Goal: Task Accomplishment & Management: Manage account settings

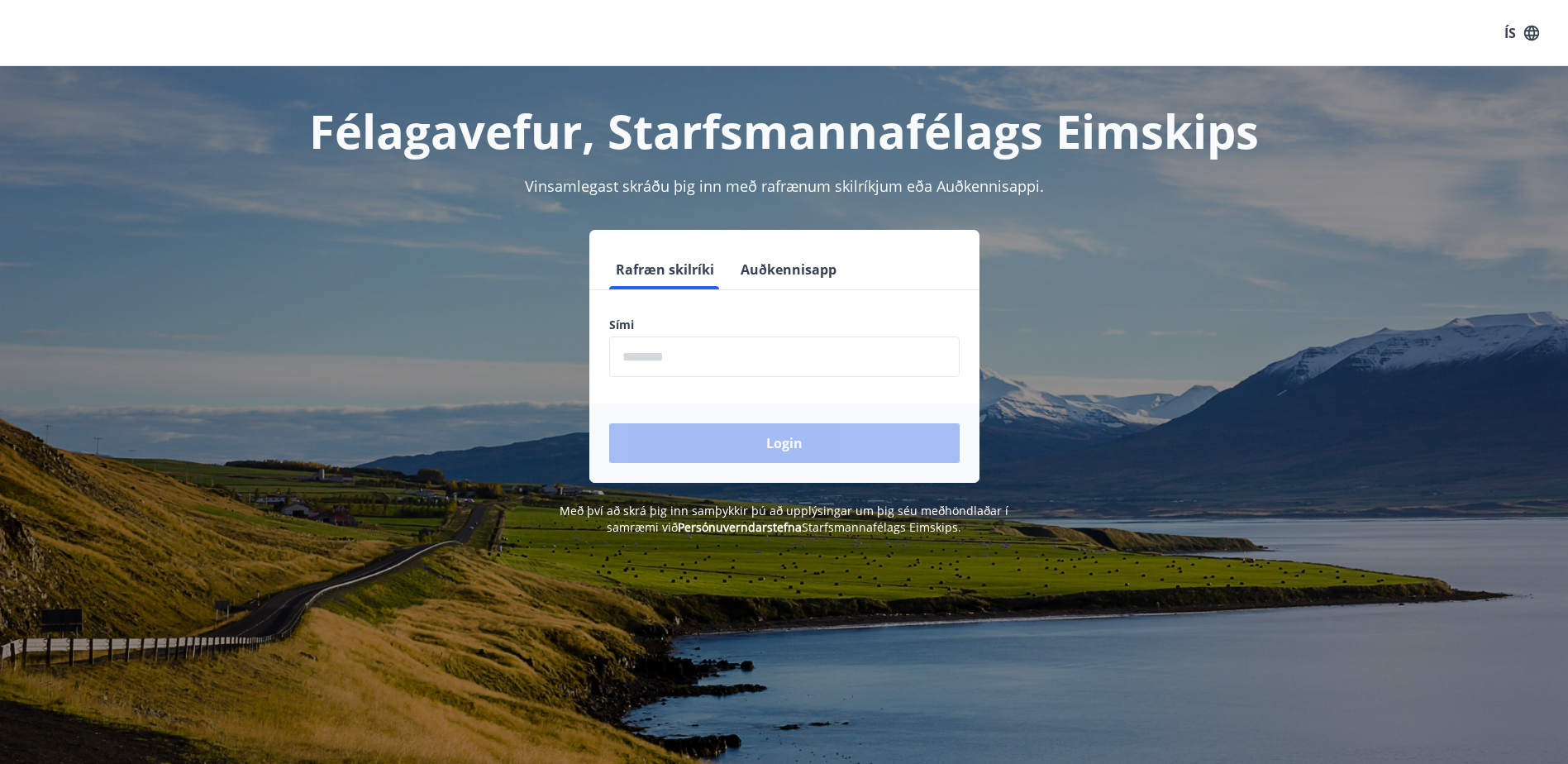
click at [671, 361] on input "phone" at bounding box center [784, 356] width 351 height 41
type input "********"
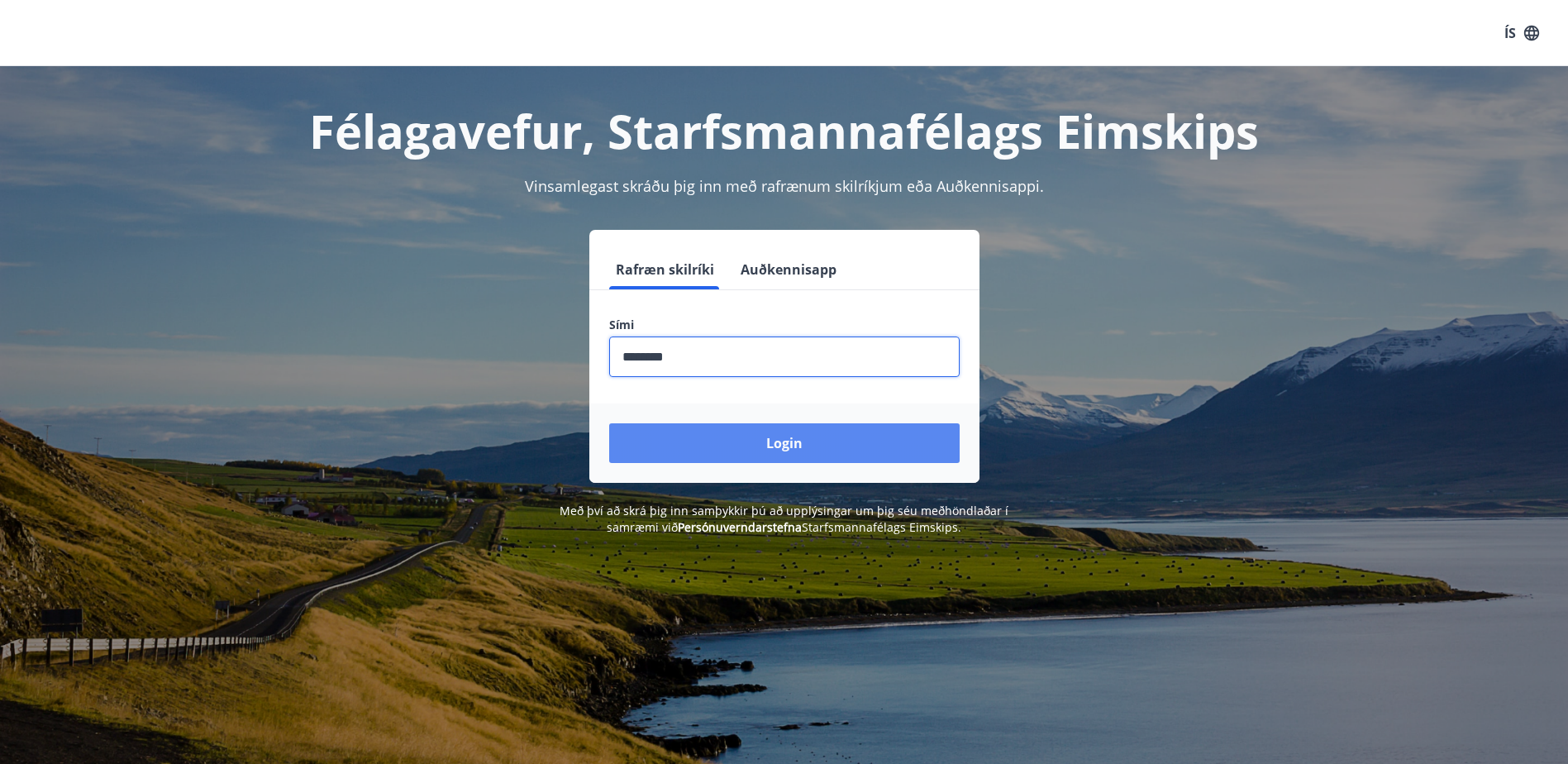
click at [726, 454] on button "Login" at bounding box center [784, 443] width 351 height 40
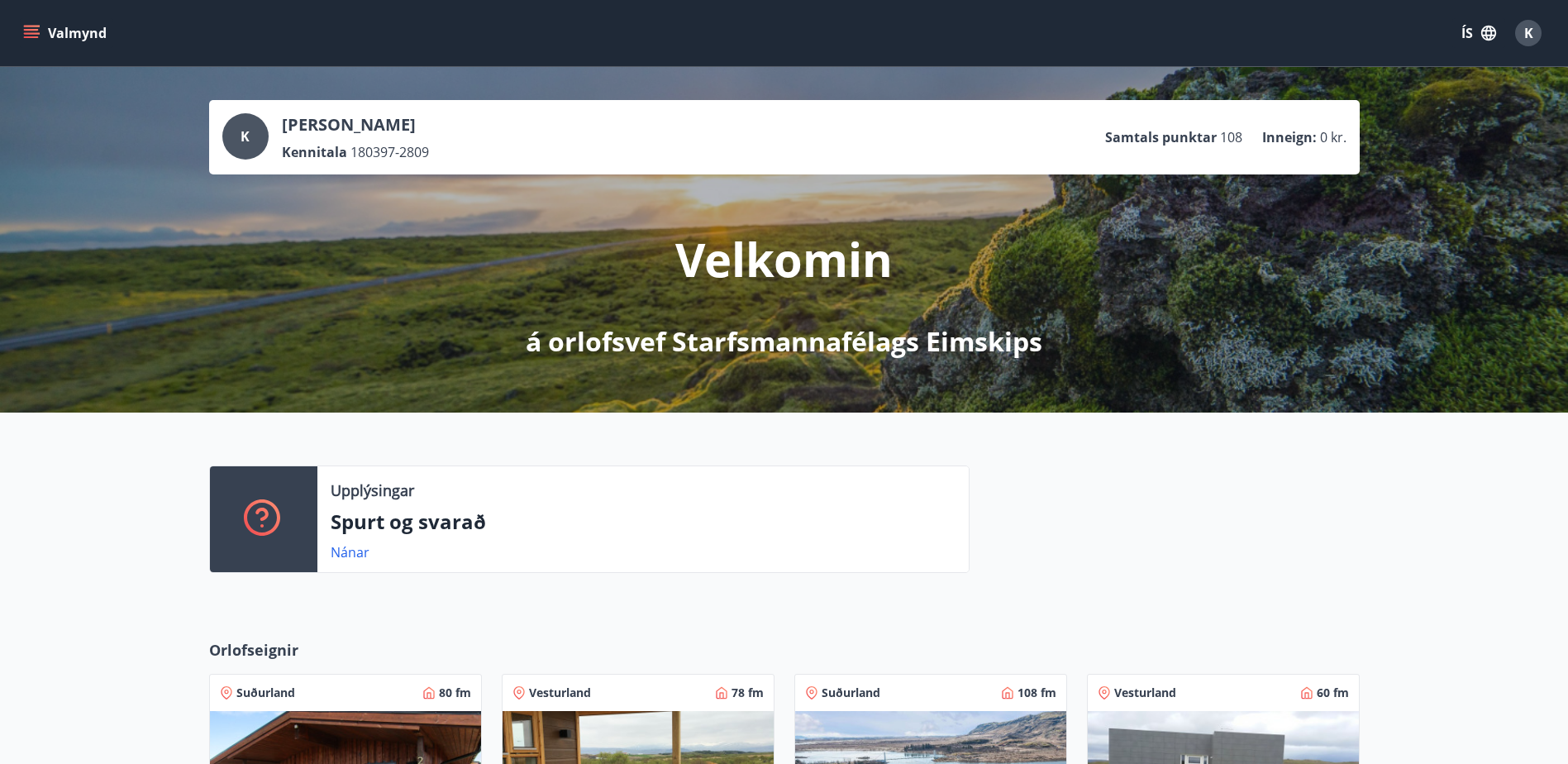
click at [40, 36] on button "Valmynd" at bounding box center [66, 33] width 93 height 30
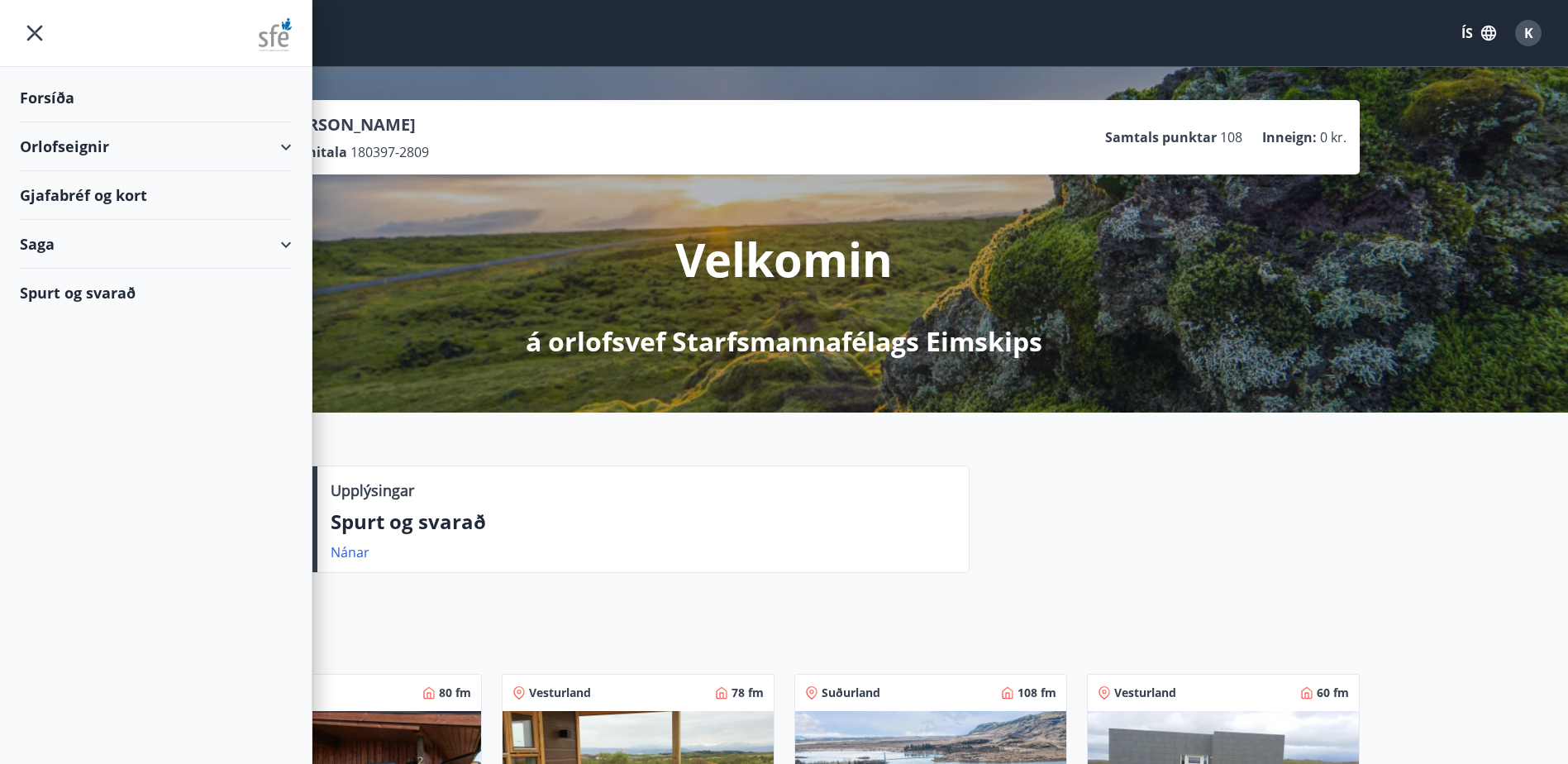
click at [132, 204] on div "Gjafabréf og kort" at bounding box center [156, 196] width 272 height 49
click at [26, 24] on icon "menu" at bounding box center [34, 33] width 30 height 30
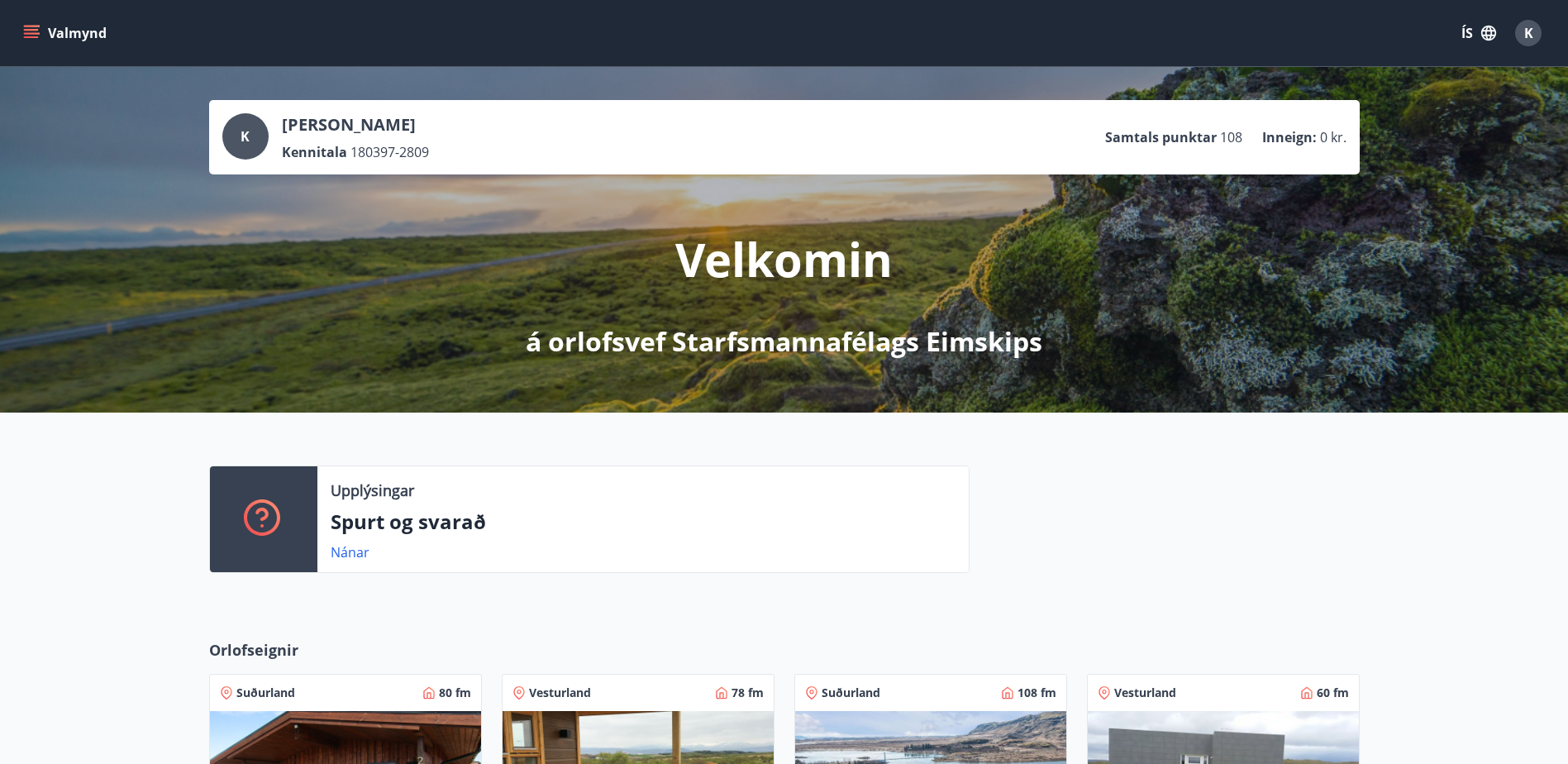
click at [1159, 140] on p "Samtals punktar" at bounding box center [1160, 137] width 111 height 18
click at [1111, 488] on div at bounding box center [1164, 526] width 390 height 121
click at [52, 24] on button "Valmynd" at bounding box center [66, 33] width 93 height 30
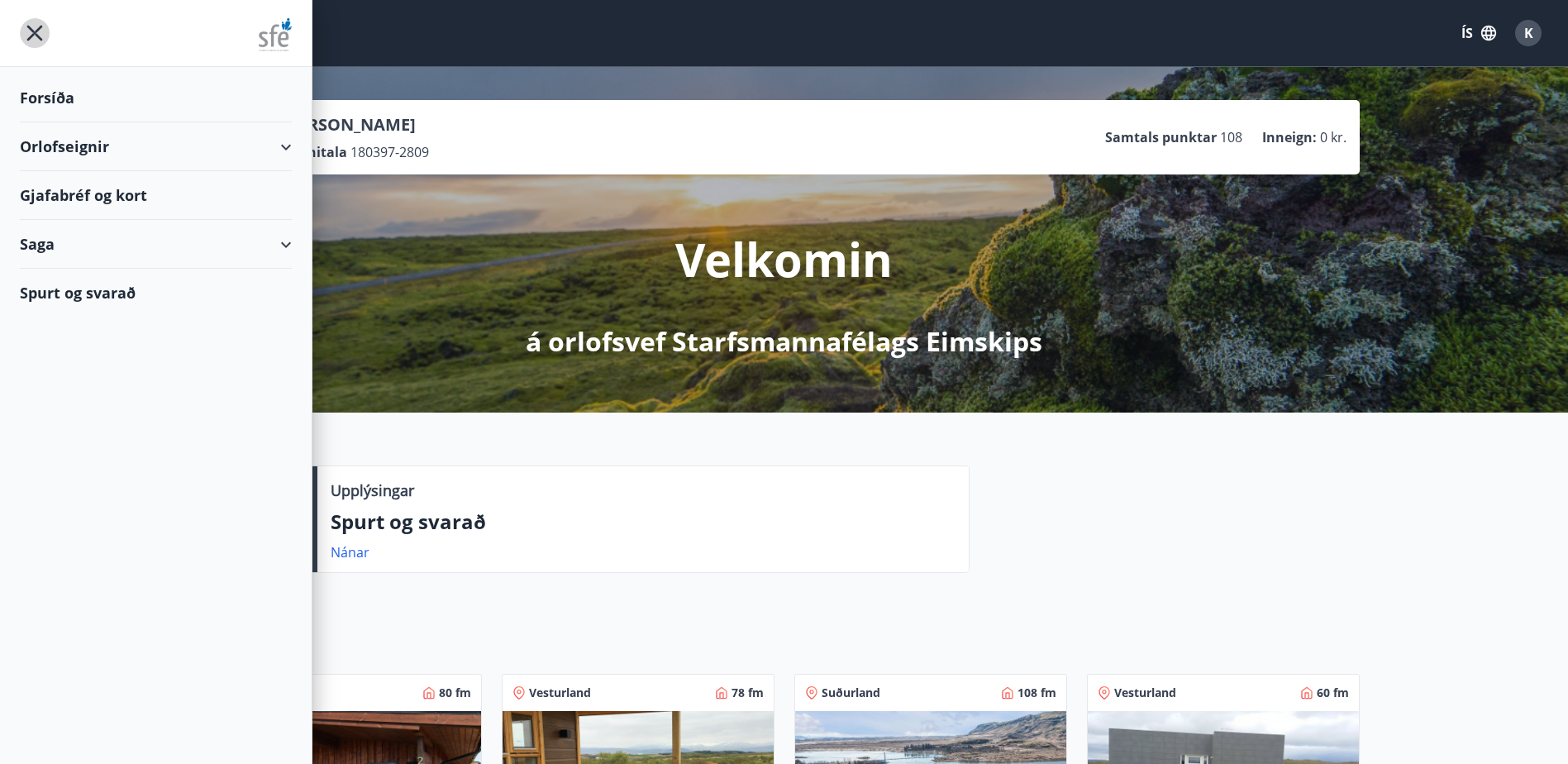
click at [44, 24] on icon "menu" at bounding box center [34, 33] width 30 height 30
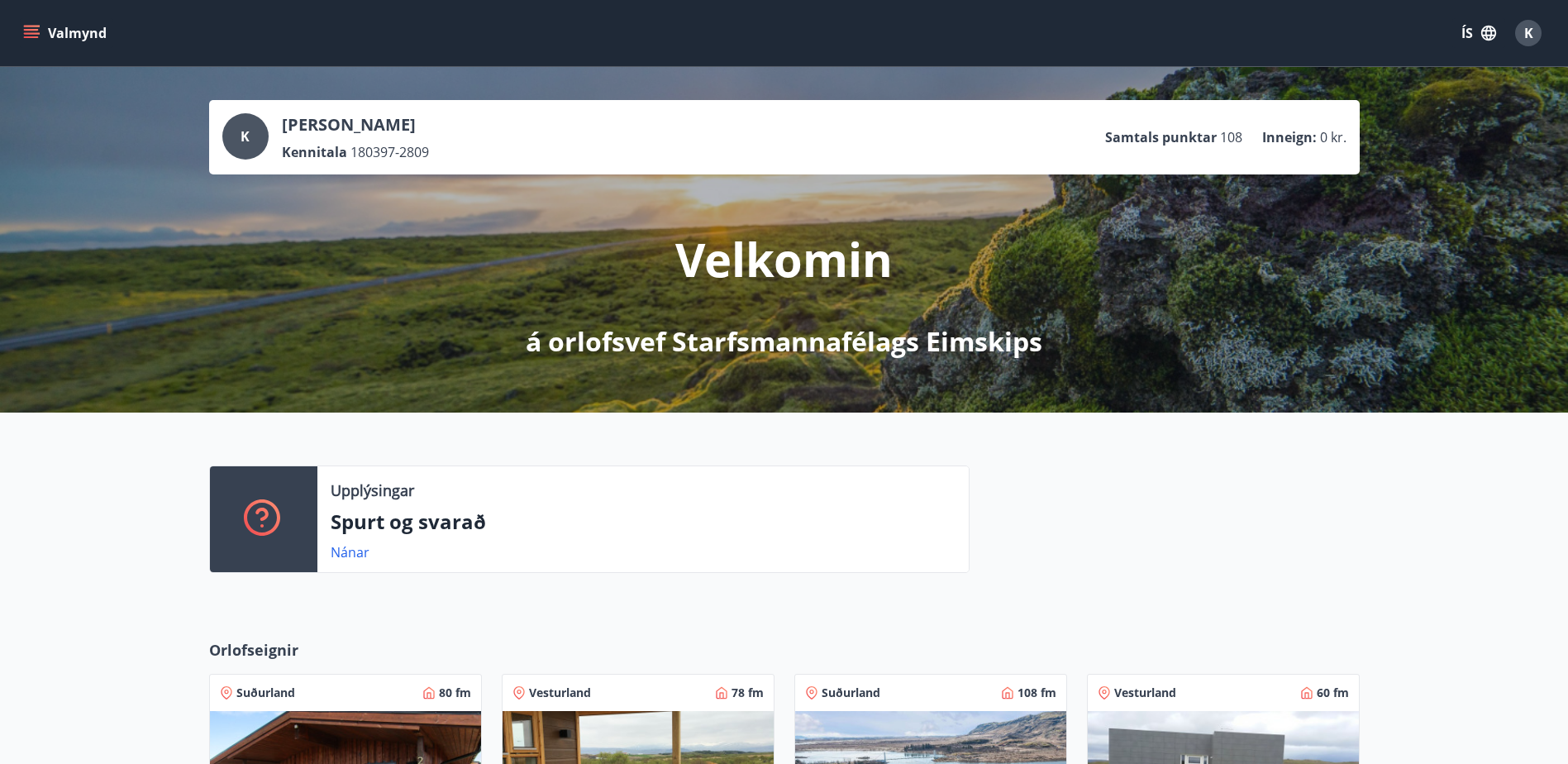
click at [1533, 24] on div "K" at bounding box center [1528, 33] width 26 height 26
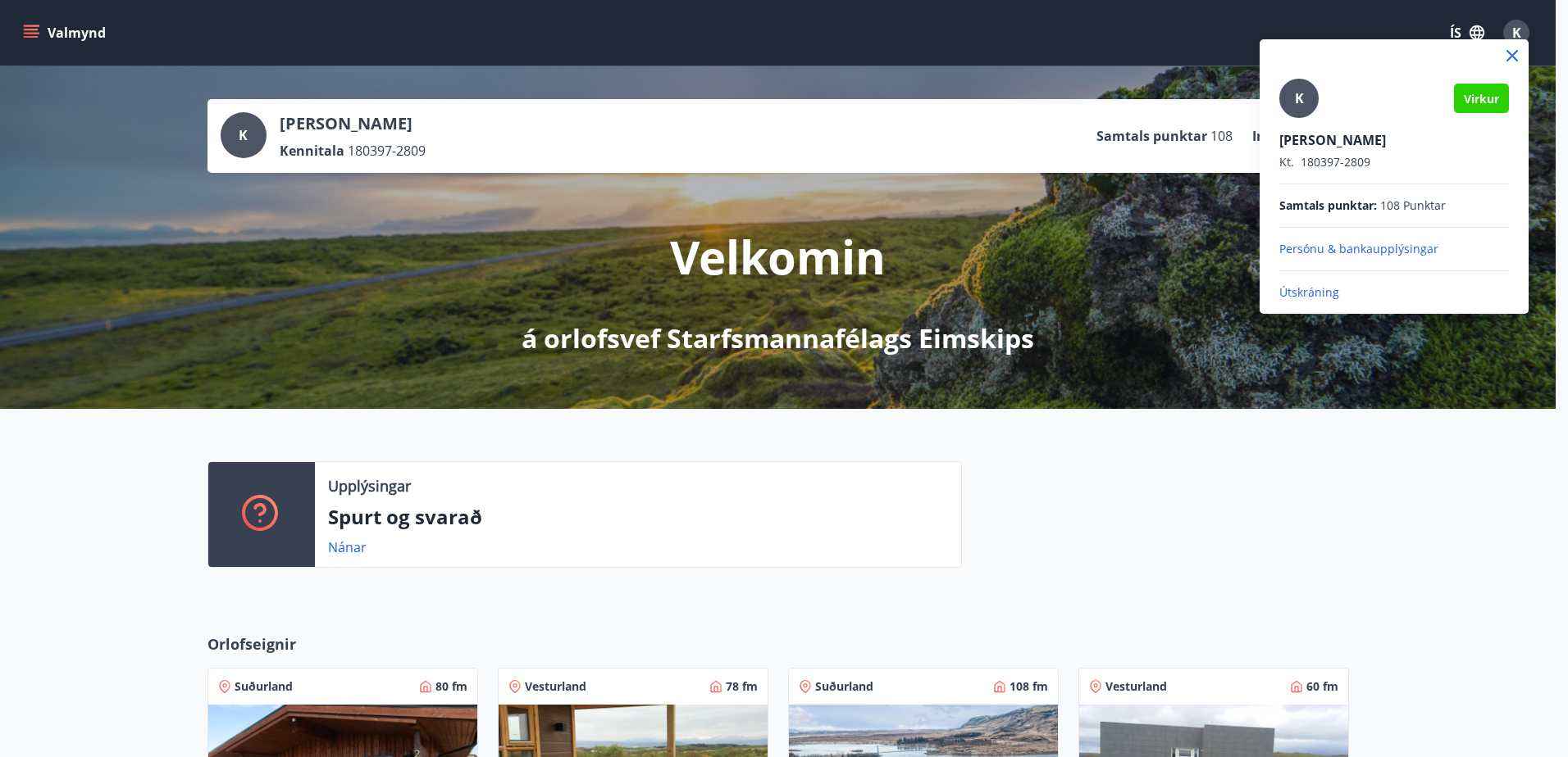
click at [1307, 299] on p "Útskráning" at bounding box center [1395, 293] width 230 height 16
